Goal: Check status

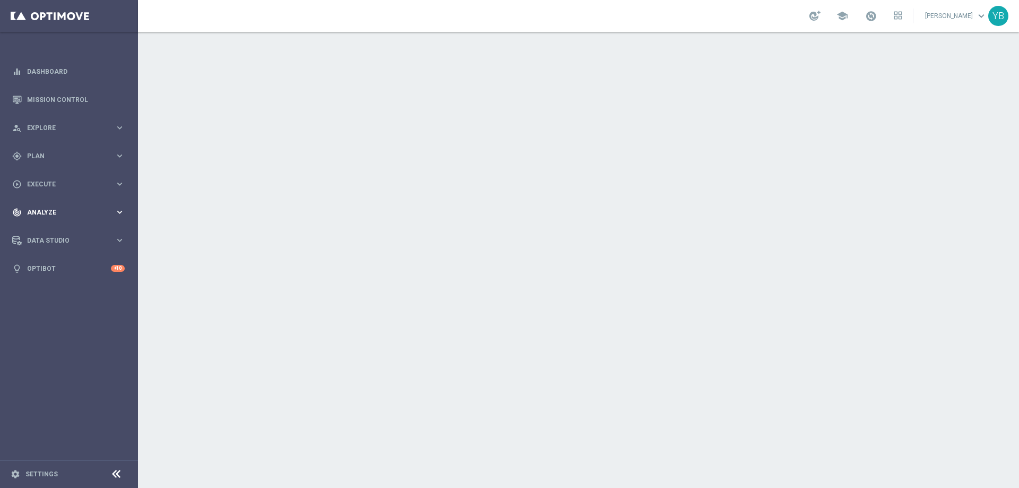
click at [122, 209] on icon "keyboard_arrow_right" at bounding box center [120, 212] width 10 height 10
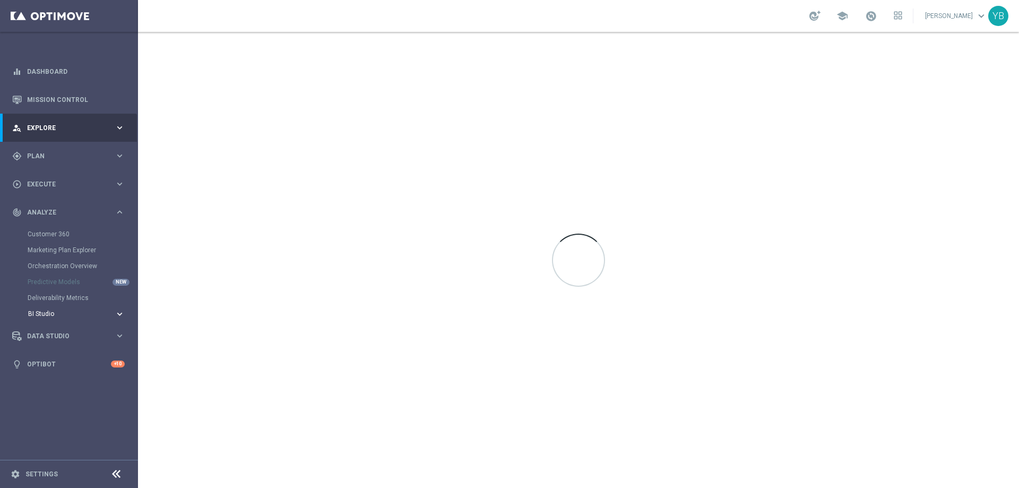
click at [117, 317] on icon "keyboard_arrow_right" at bounding box center [120, 314] width 10 height 10
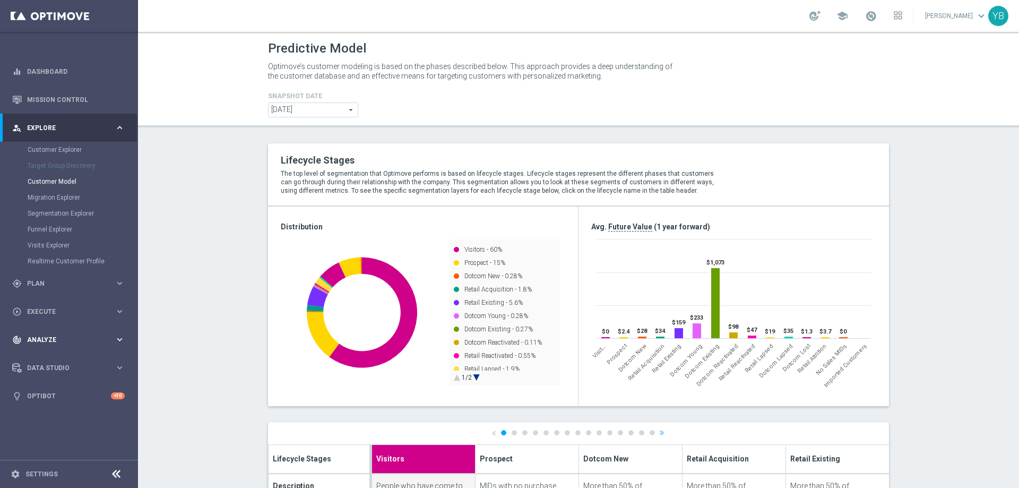
click at [117, 341] on icon "keyboard_arrow_right" at bounding box center [120, 339] width 10 height 10
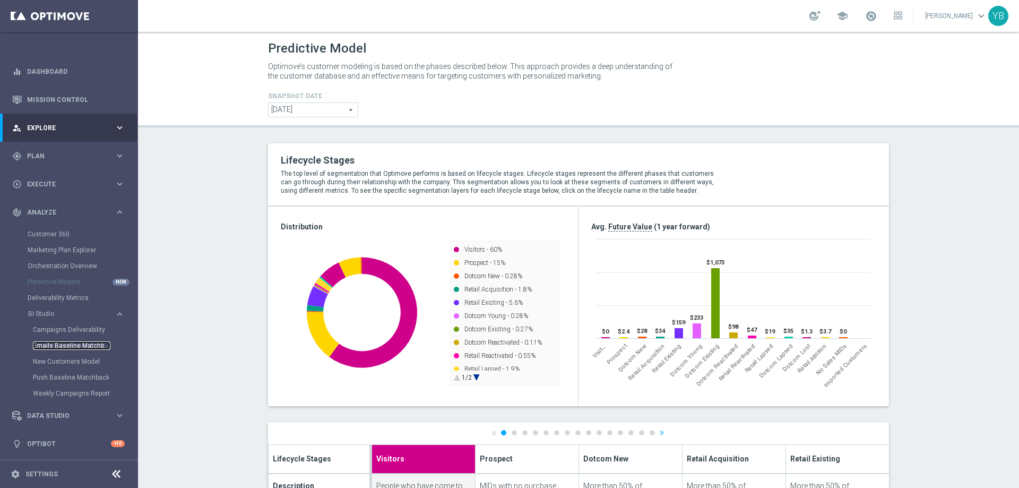
click at [80, 343] on link "Emails Baseline Matchback" at bounding box center [71, 345] width 77 height 8
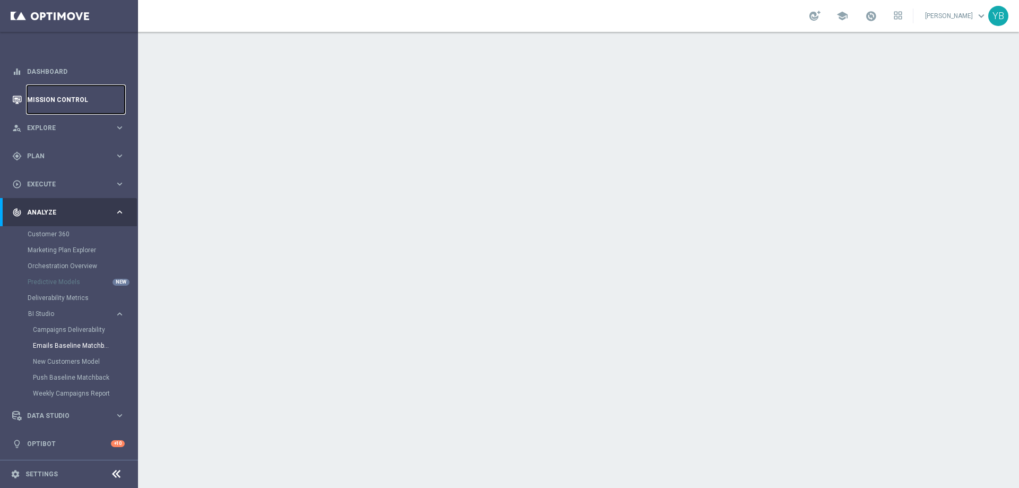
click at [34, 98] on link "Mission Control" at bounding box center [76, 99] width 98 height 28
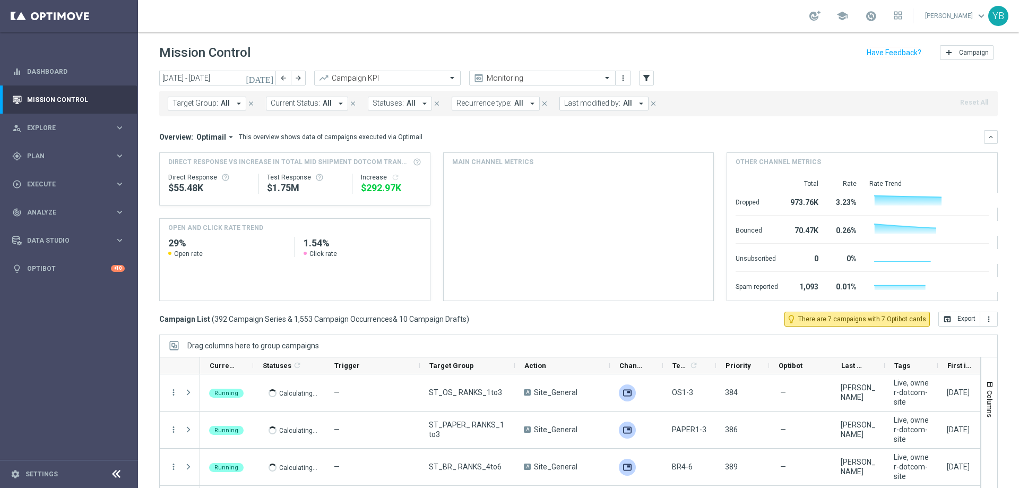
click at [269, 80] on icon "[DATE]" at bounding box center [260, 78] width 29 height 10
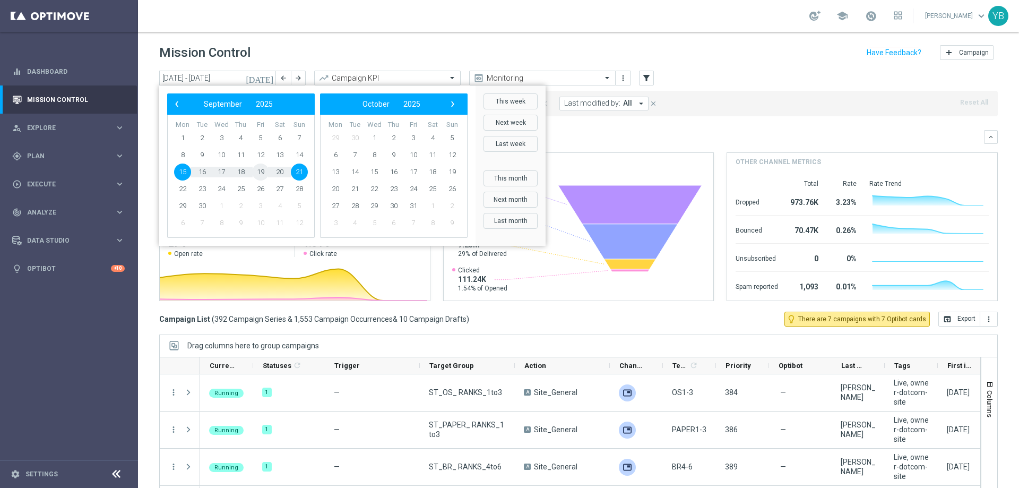
click at [264, 172] on span "19" at bounding box center [260, 171] width 17 height 17
type input "[DATE] - [DATE]"
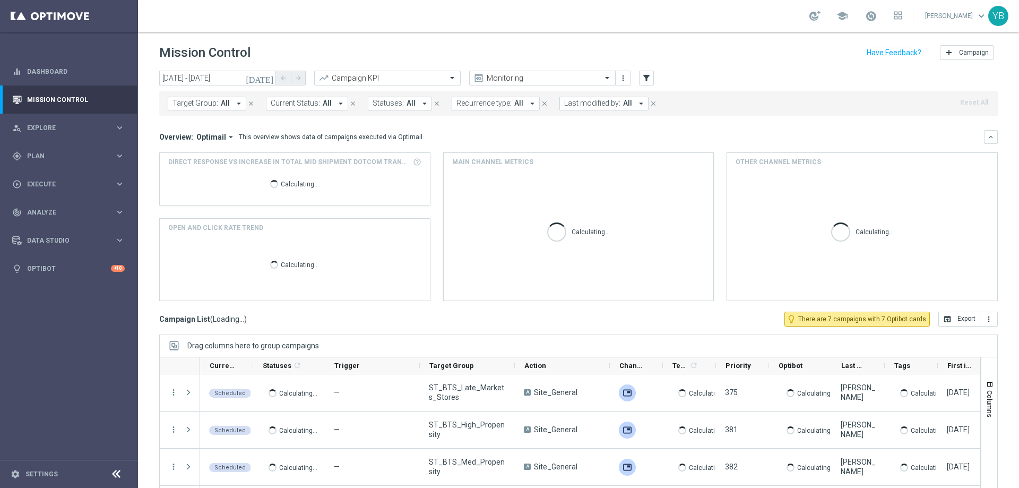
click at [226, 137] on icon "arrow_drop_down" at bounding box center [231, 137] width 10 height 10
click at [208, 152] on div "Analysis" at bounding box center [207, 153] width 64 height 15
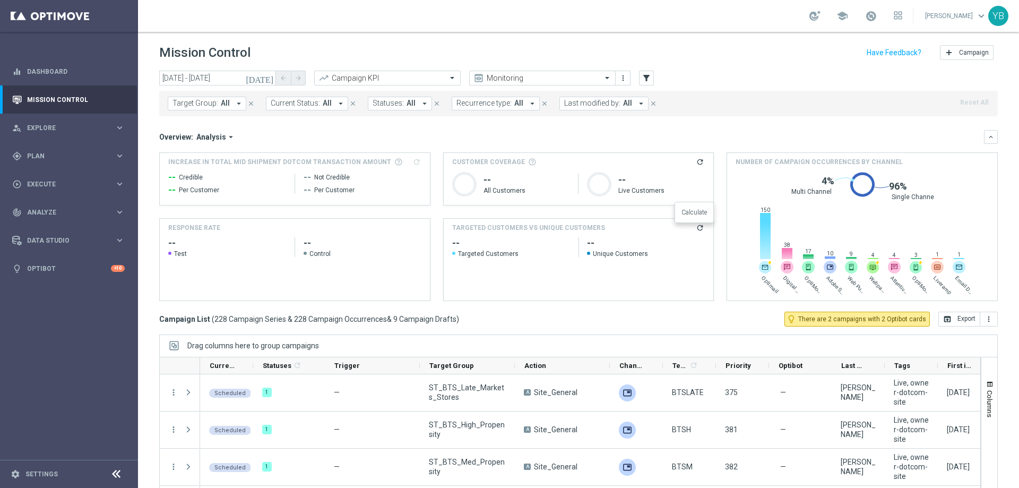
click at [696, 228] on icon "refresh" at bounding box center [700, 227] width 8 height 8
